Goal: Information Seeking & Learning: Learn about a topic

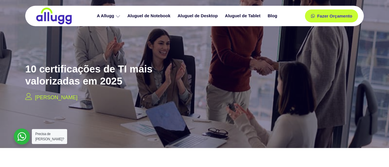
scroll to position [614, 0]
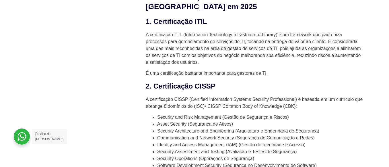
click at [300, 77] on p "É uma certificação bastante importante para gestores de TI." at bounding box center [255, 73] width 218 height 7
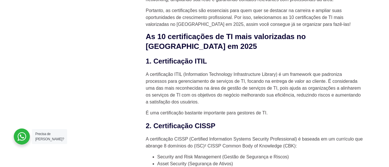
scroll to position [594, 0]
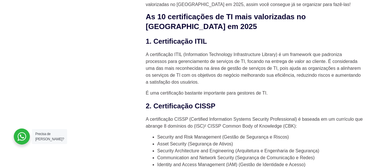
click at [192, 111] on h3 "2. Certificação CISSP" at bounding box center [255, 106] width 218 height 10
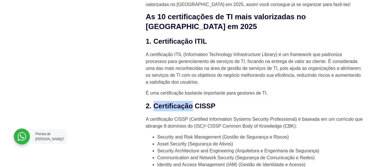
click at [162, 111] on h3 "2. Certificação CISSP" at bounding box center [255, 106] width 218 height 10
drag, startPoint x: 155, startPoint y: 126, endPoint x: 219, endPoint y: 123, distance: 64.0
click at [219, 111] on h3 "2. Certificação CISSP" at bounding box center [255, 106] width 218 height 10
copy h3 "Certificação CISSP"
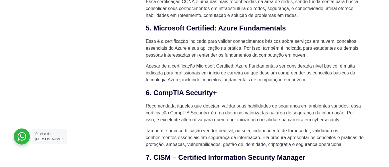
scroll to position [965, 0]
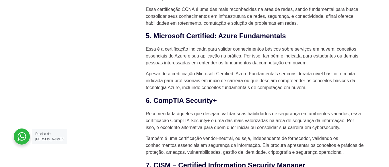
scroll to position [965, 0]
